Goal: Transaction & Acquisition: Purchase product/service

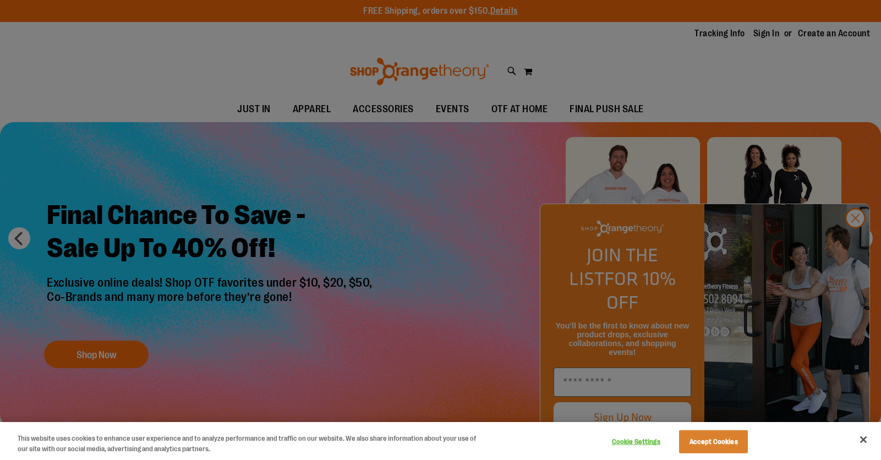
click at [859, 239] on div at bounding box center [440, 230] width 881 height 460
click at [864, 439] on button "Close" at bounding box center [863, 440] width 24 height 24
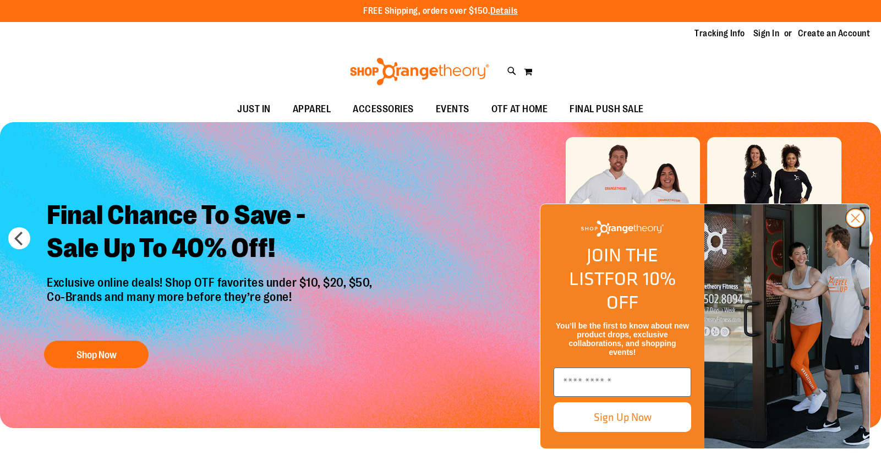
click at [852, 222] on icon "Close dialog" at bounding box center [856, 219] width 8 height 8
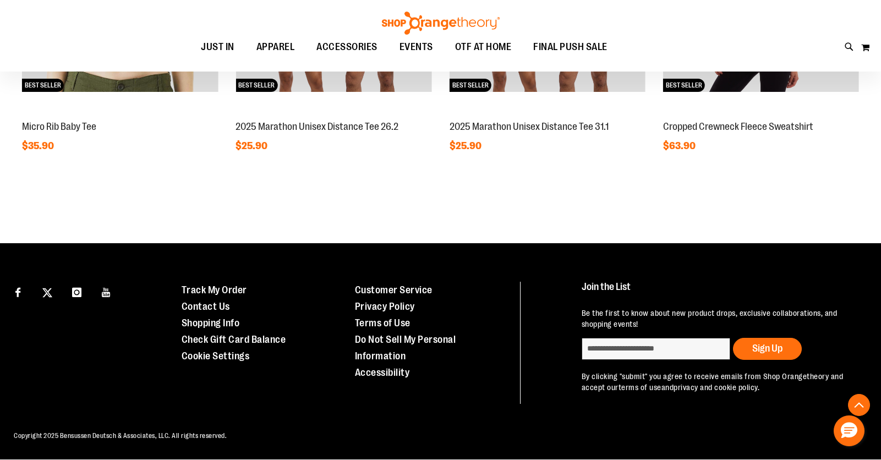
scroll to position [878, 0]
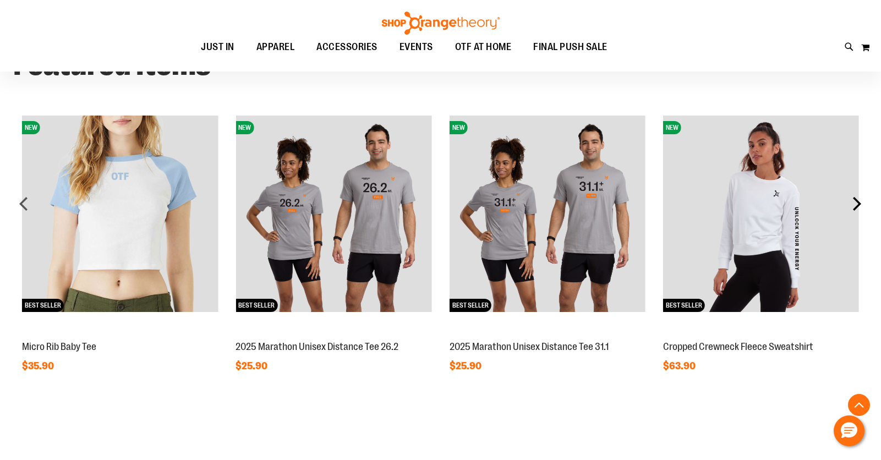
click at [859, 198] on div "next" at bounding box center [857, 204] width 22 height 22
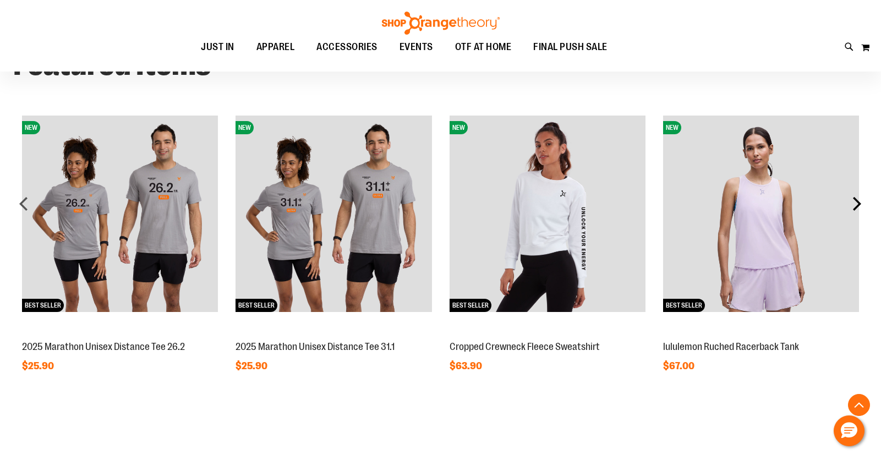
click at [859, 198] on div "next" at bounding box center [857, 204] width 22 height 22
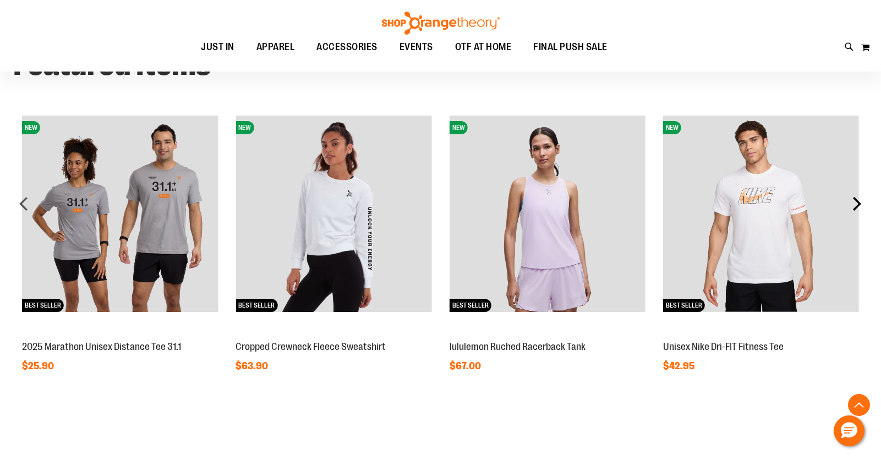
click at [859, 198] on div "next" at bounding box center [857, 204] width 22 height 22
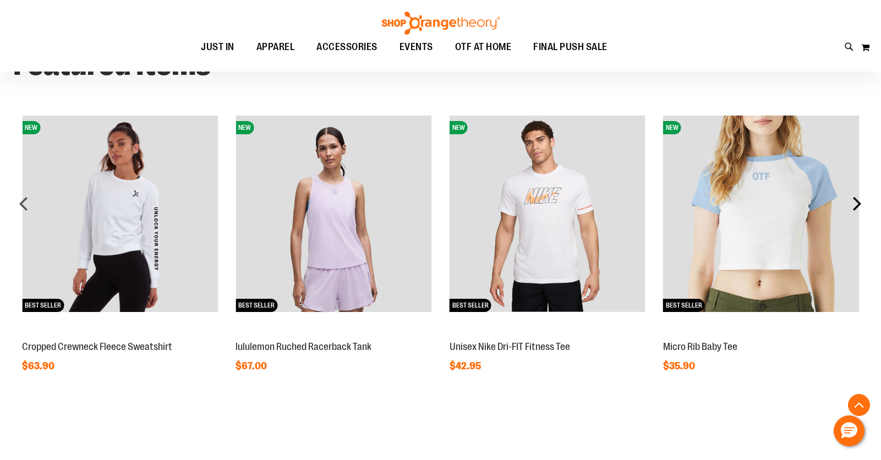
click at [857, 208] on div "next" at bounding box center [857, 204] width 22 height 22
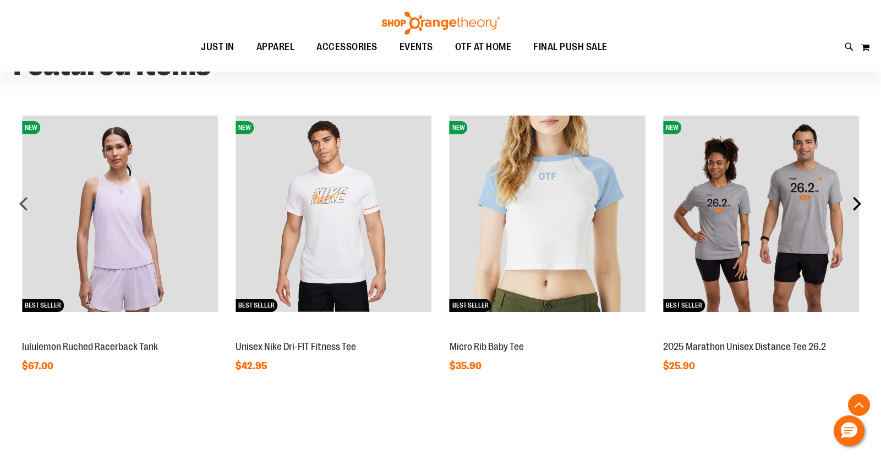
click at [857, 208] on div "next" at bounding box center [857, 204] width 22 height 22
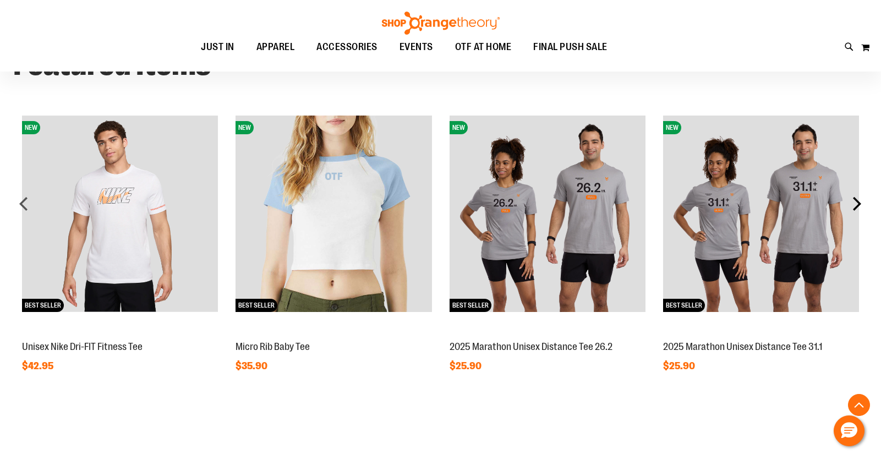
click at [857, 208] on div "next" at bounding box center [857, 204] width 22 height 22
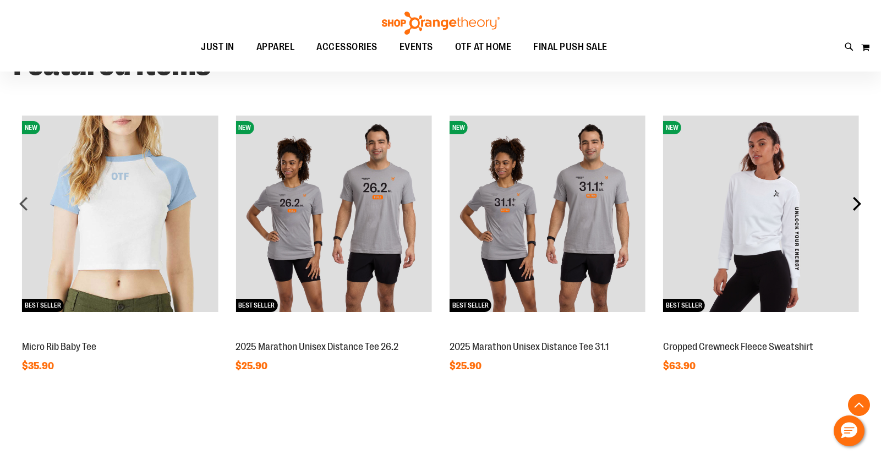
click at [857, 208] on div "next" at bounding box center [857, 204] width 22 height 22
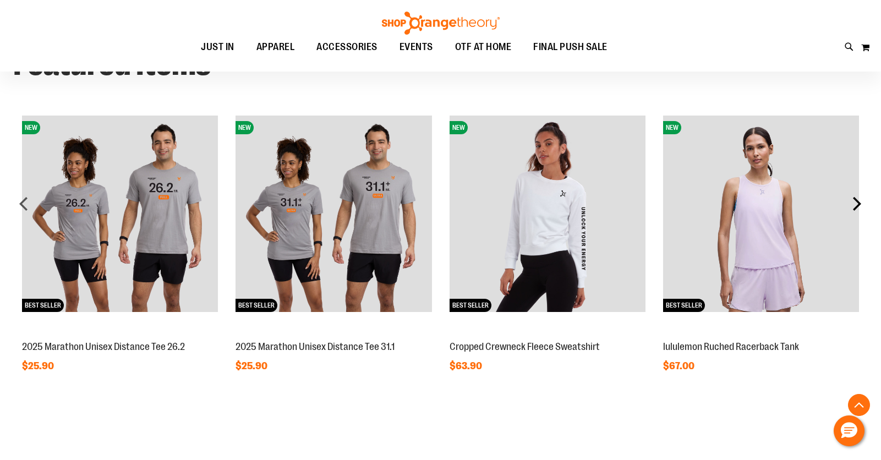
click at [857, 208] on div "next" at bounding box center [857, 204] width 22 height 22
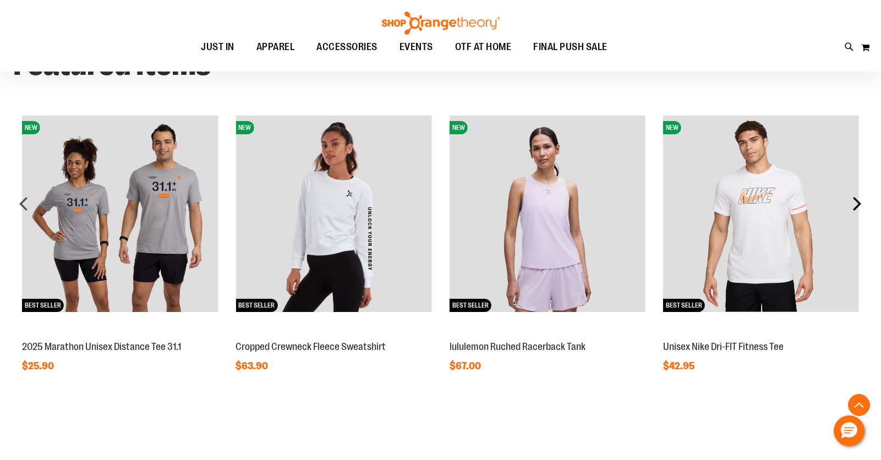
click at [857, 208] on div "next" at bounding box center [857, 204] width 22 height 22
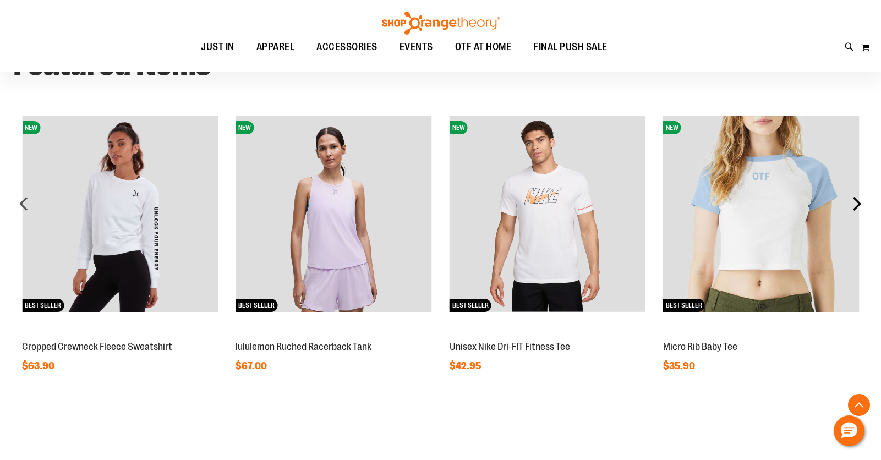
click at [857, 208] on div "next" at bounding box center [857, 204] width 22 height 22
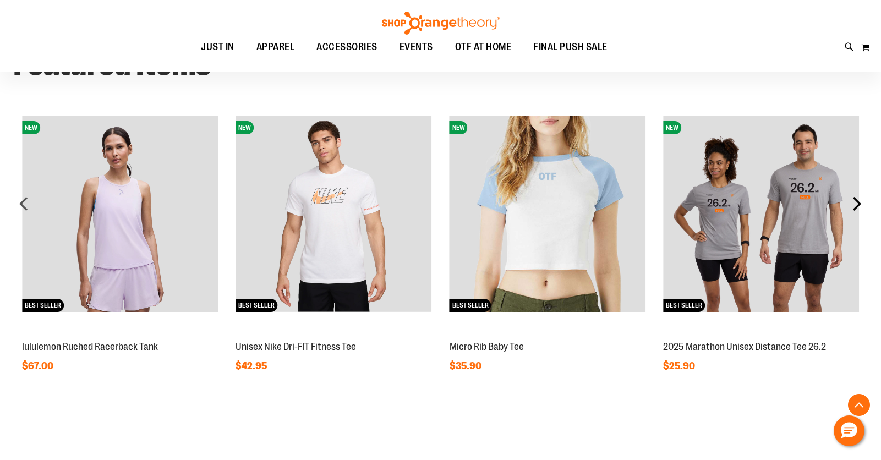
click at [857, 209] on div "next" at bounding box center [857, 204] width 22 height 22
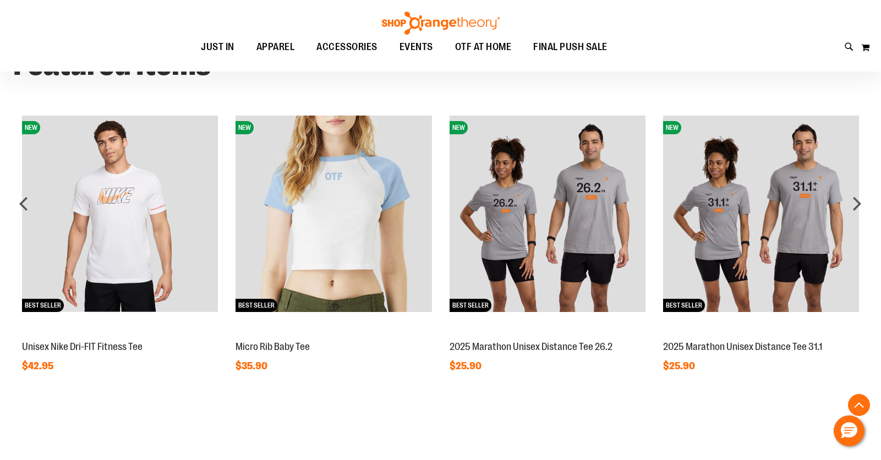
click at [143, 222] on img at bounding box center [120, 214] width 196 height 196
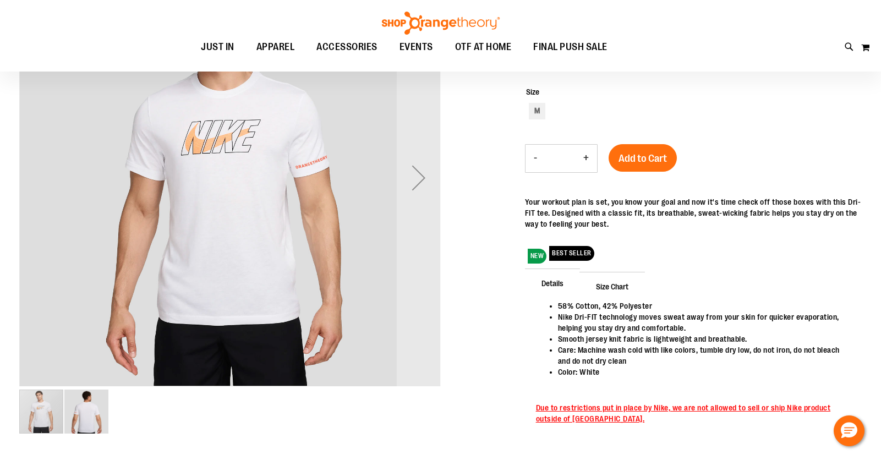
scroll to position [109, 0]
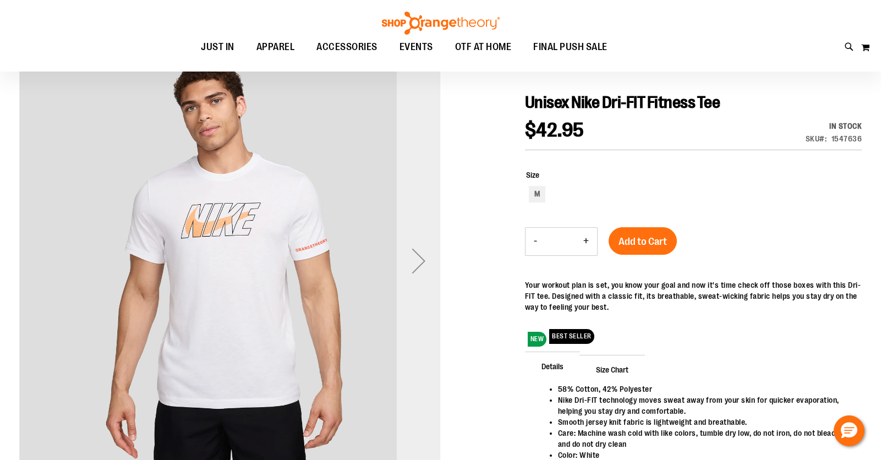
click at [419, 255] on div "Next" at bounding box center [419, 261] width 44 height 44
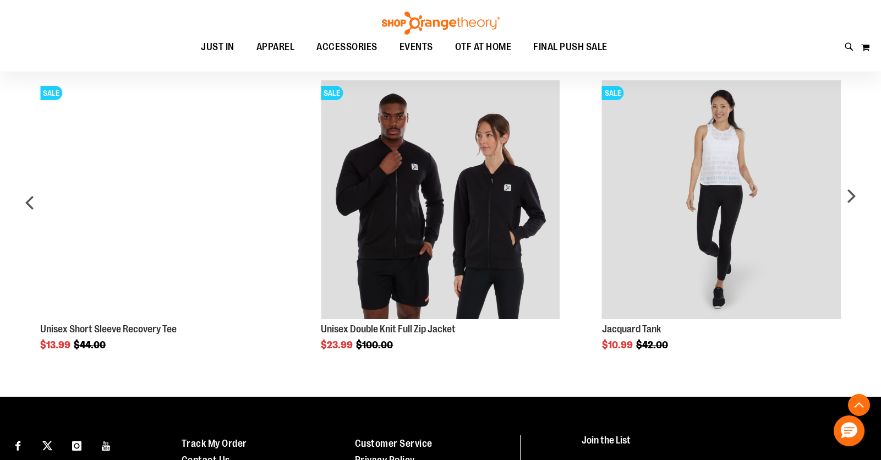
scroll to position [605, 0]
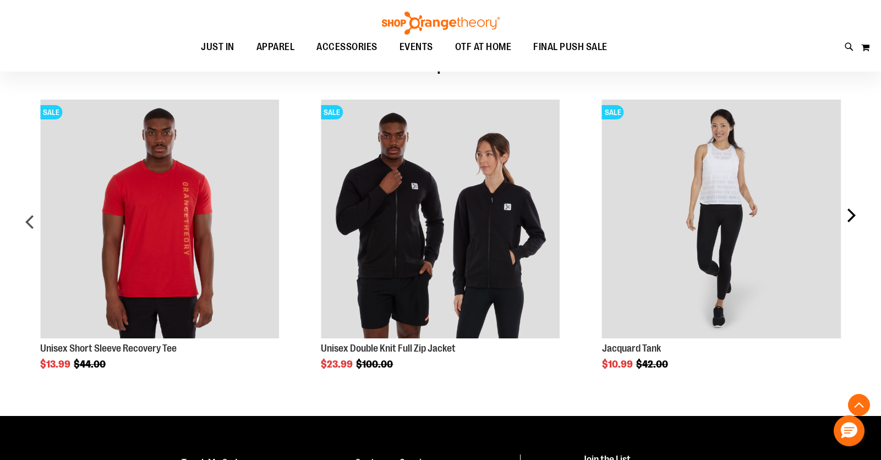
click at [850, 219] on div "next" at bounding box center [851, 226] width 22 height 286
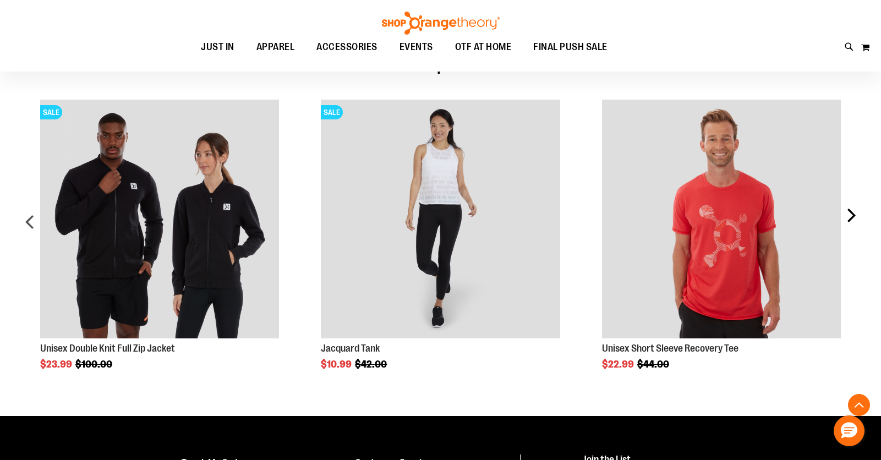
click at [850, 219] on div "next" at bounding box center [851, 226] width 22 height 286
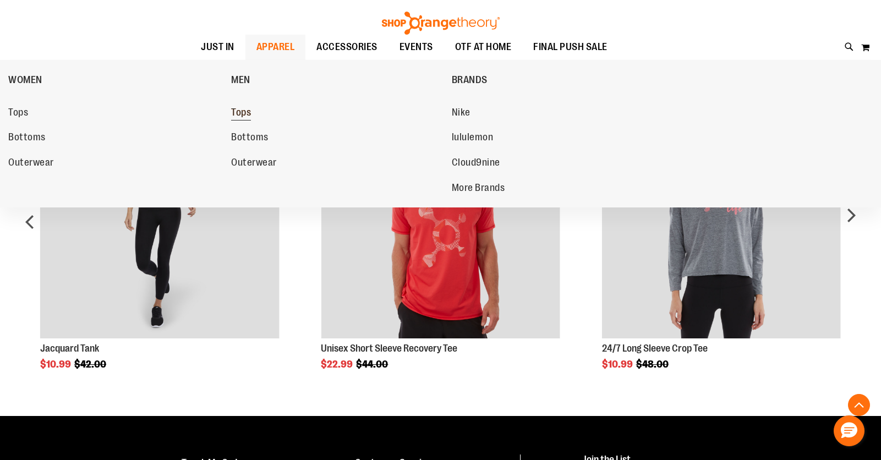
click at [249, 114] on span "Tops" at bounding box center [241, 114] width 20 height 14
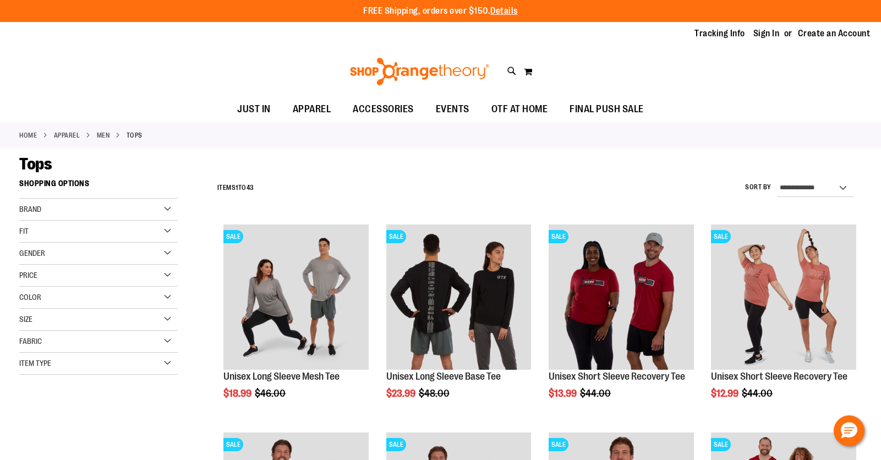
click at [162, 229] on div "Fit" at bounding box center [98, 232] width 158 height 22
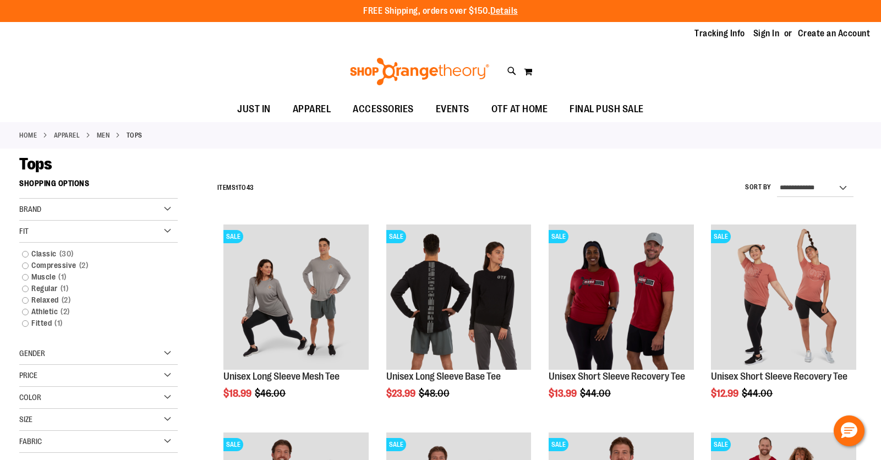
click at [162, 229] on div "Fit" at bounding box center [98, 232] width 158 height 22
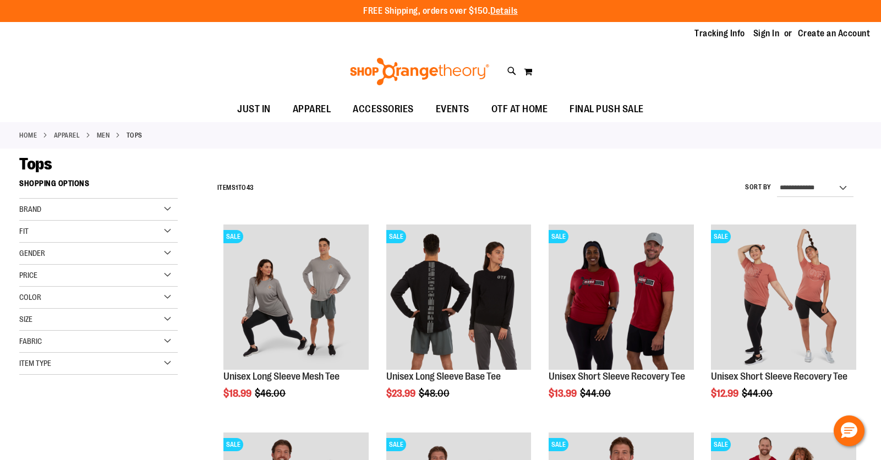
click at [168, 211] on div "Brand" at bounding box center [98, 210] width 158 height 22
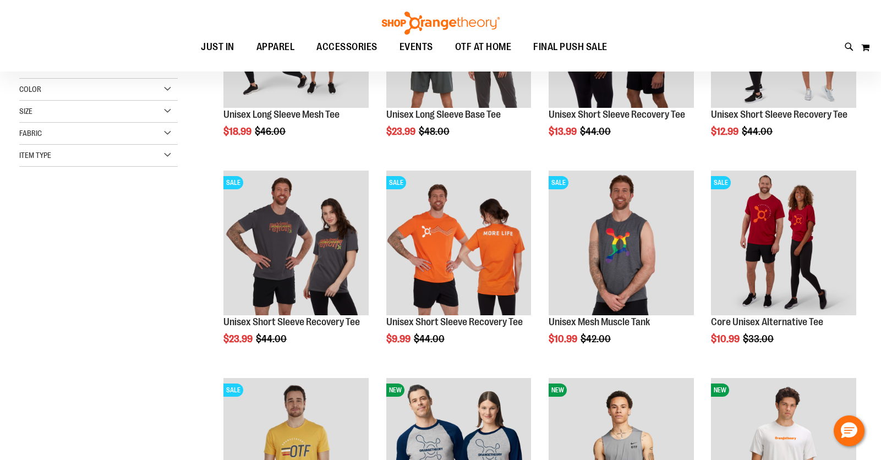
scroll to position [275, 0]
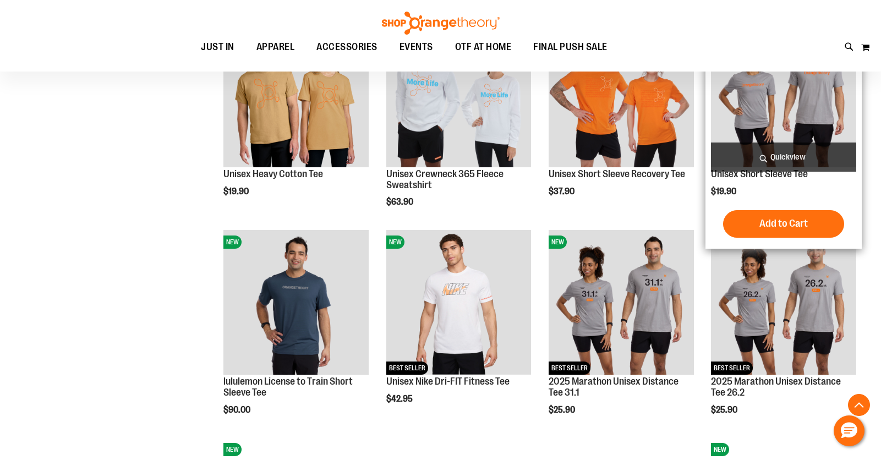
scroll to position [880, 0]
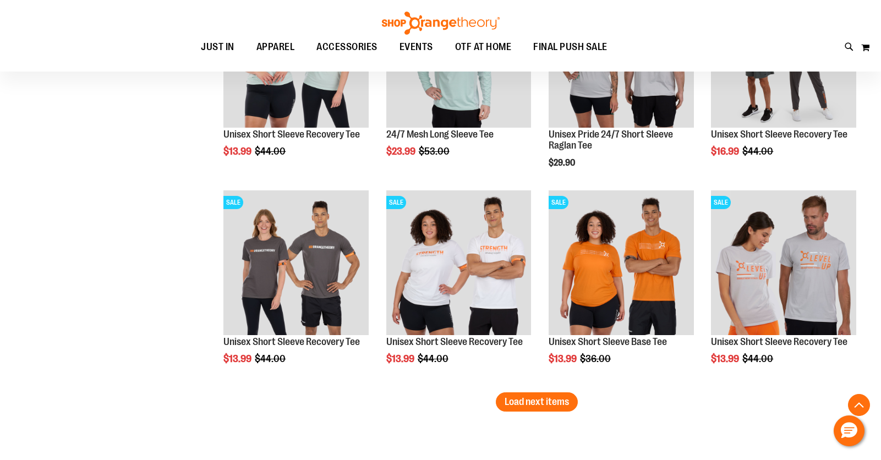
scroll to position [1760, 0]
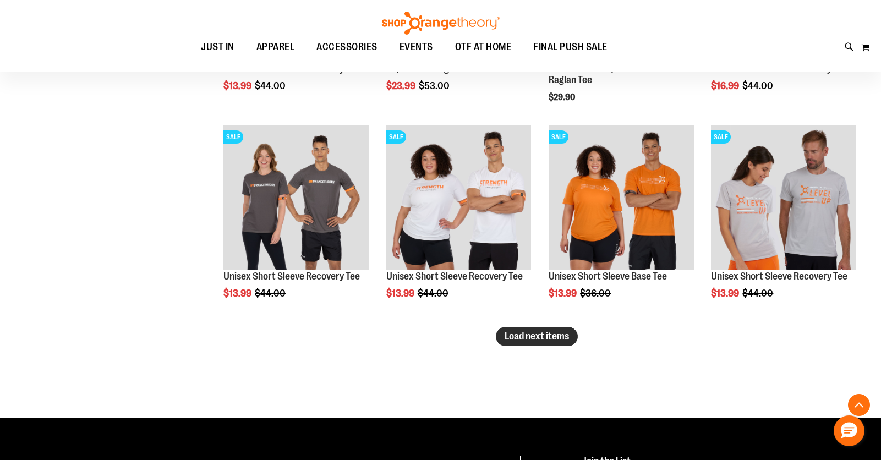
click at [540, 345] on button "Load next items" at bounding box center [537, 336] width 82 height 19
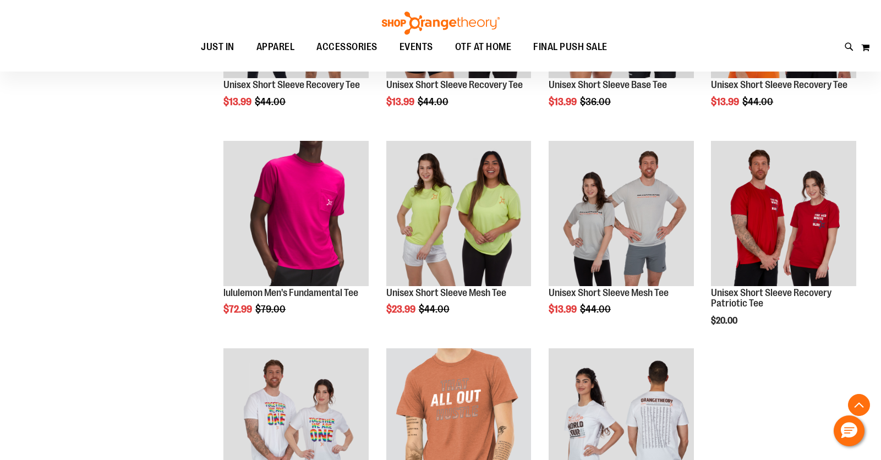
scroll to position [2035, 0]
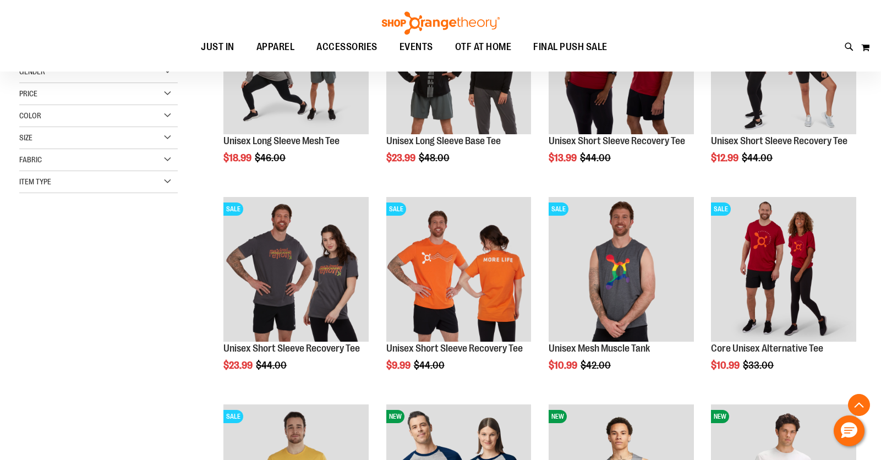
scroll to position [54, 0]
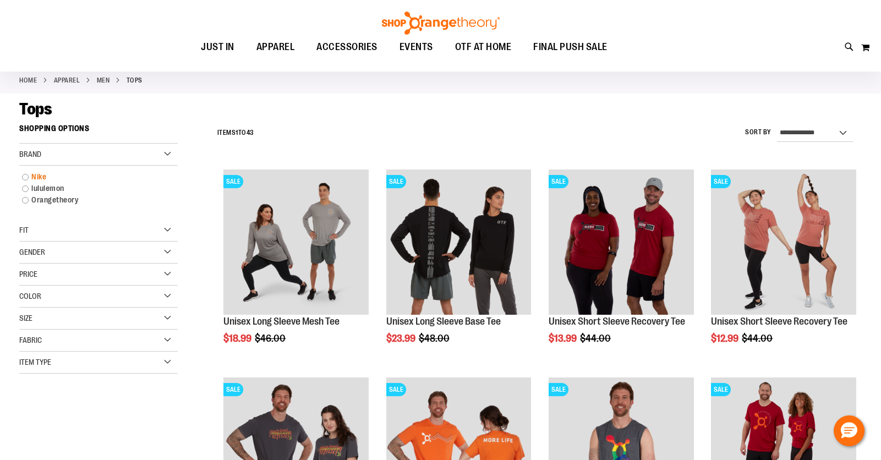
click at [41, 177] on link "Nike" at bounding box center [93, 177] width 152 height 12
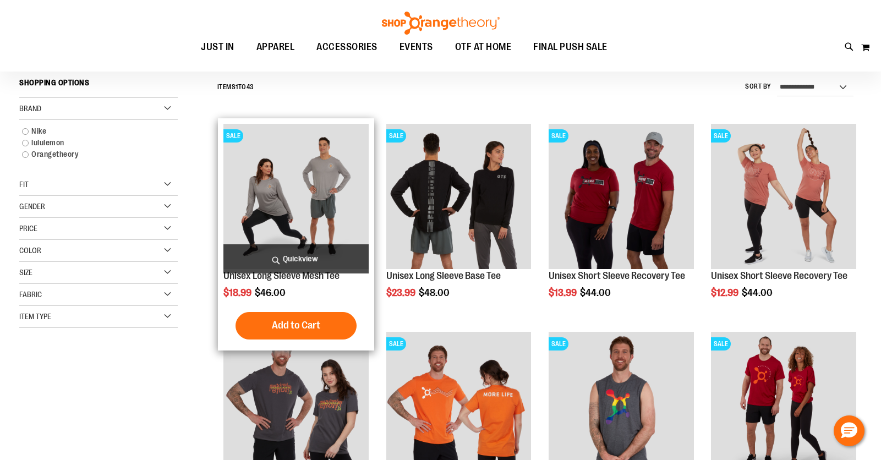
scroll to position [102, 0]
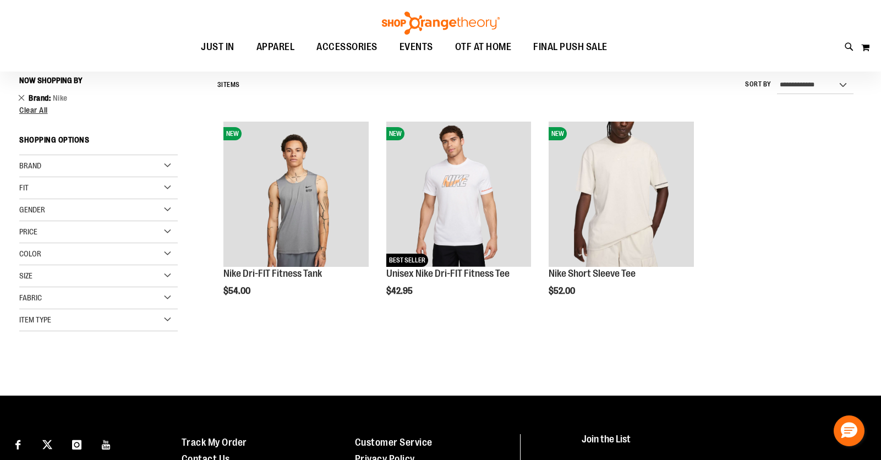
click at [19, 97] on link "Remove This Item" at bounding box center [21, 97] width 7 height 11
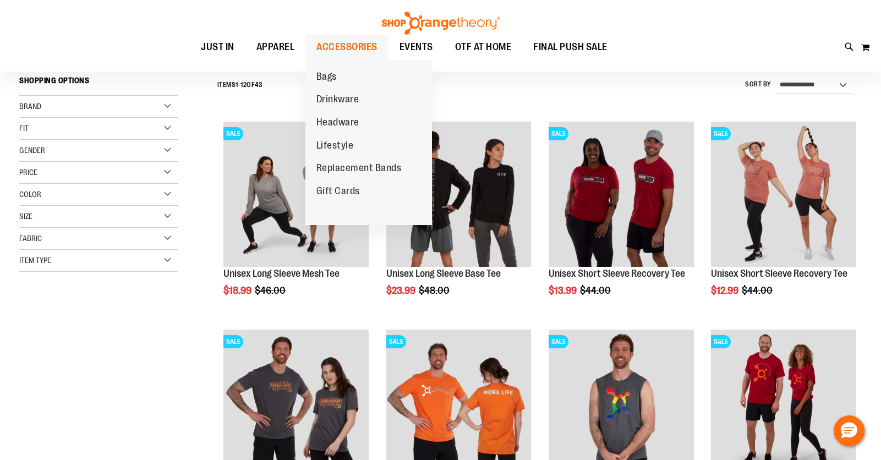
click at [346, 43] on span "ACCESSORIES" at bounding box center [346, 47] width 61 height 25
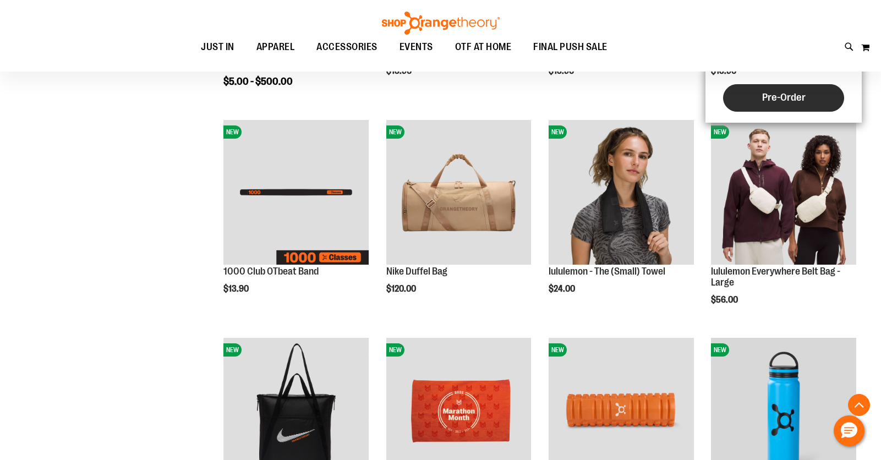
scroll to position [330, 0]
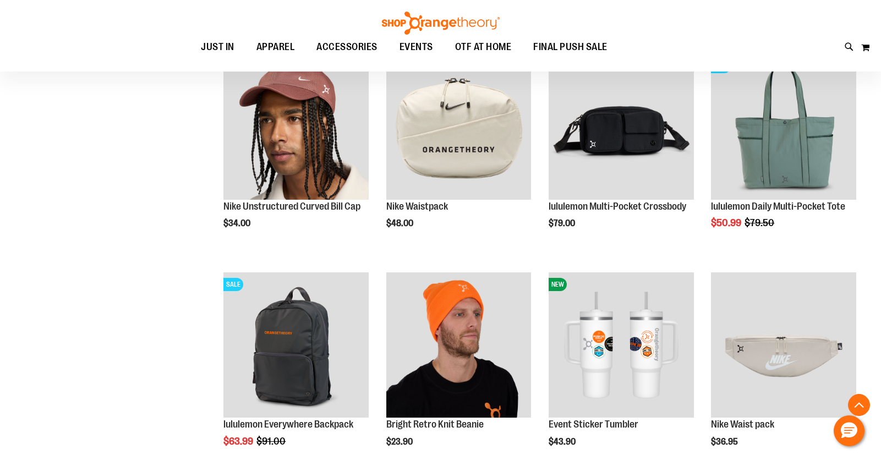
scroll to position [825, 0]
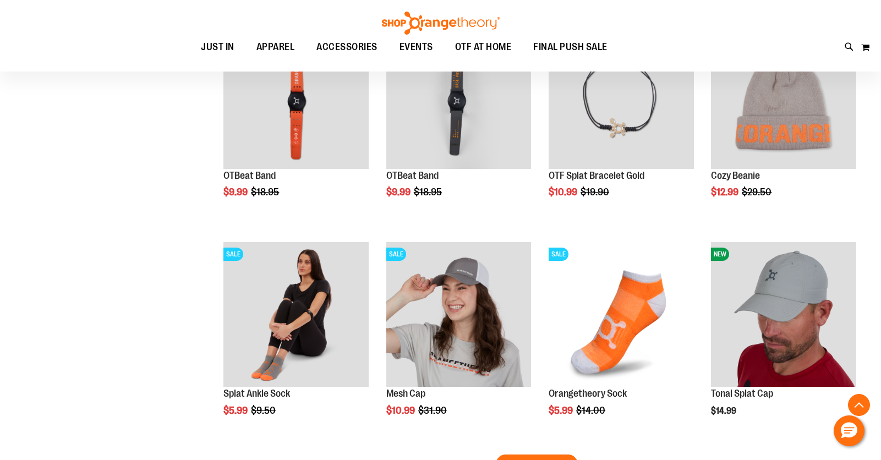
scroll to position [1870, 0]
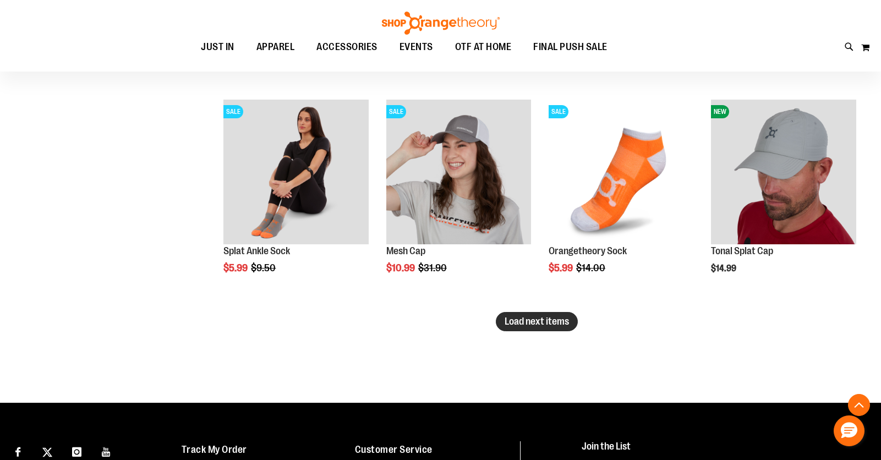
click at [536, 328] on button "Load next items" at bounding box center [537, 321] width 82 height 19
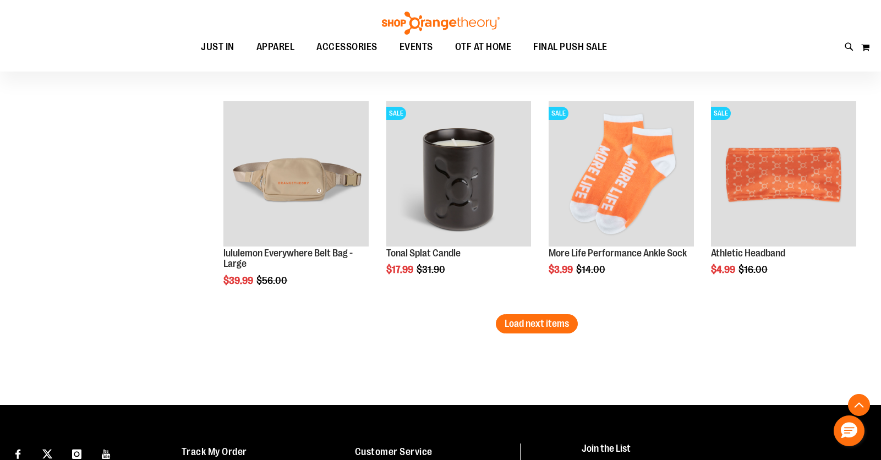
scroll to position [2585, 0]
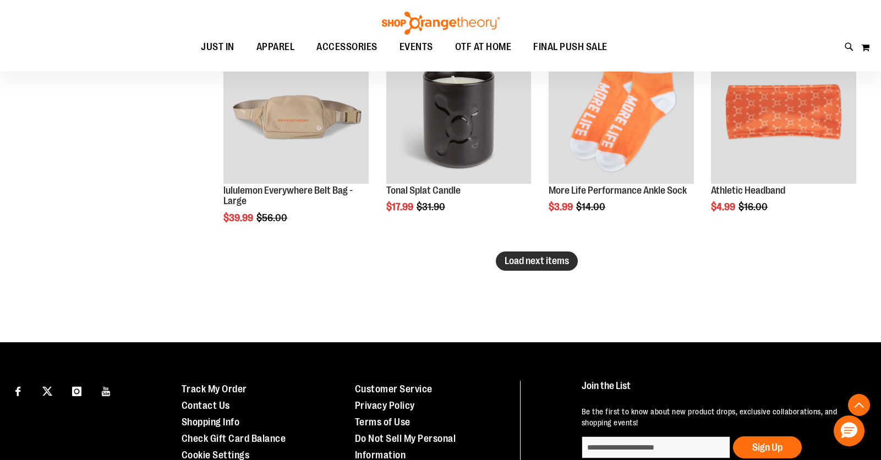
click at [530, 260] on span "Load next items" at bounding box center [537, 260] width 64 height 11
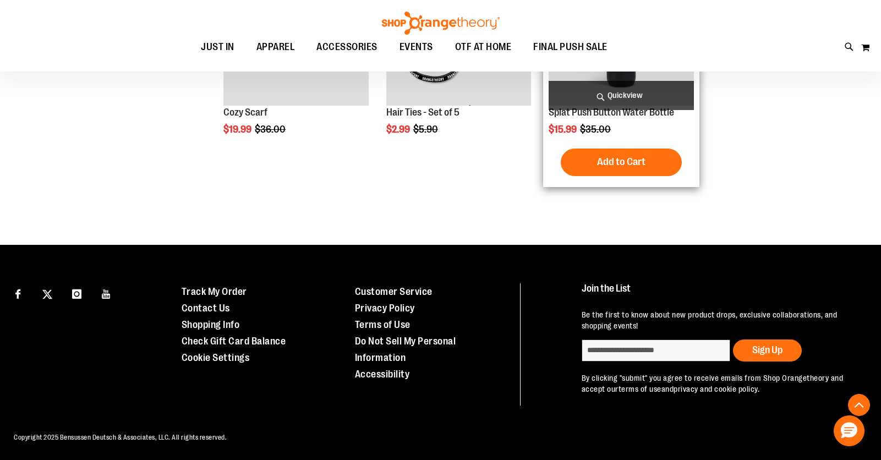
scroll to position [2883, 0]
